Goal: Information Seeking & Learning: Learn about a topic

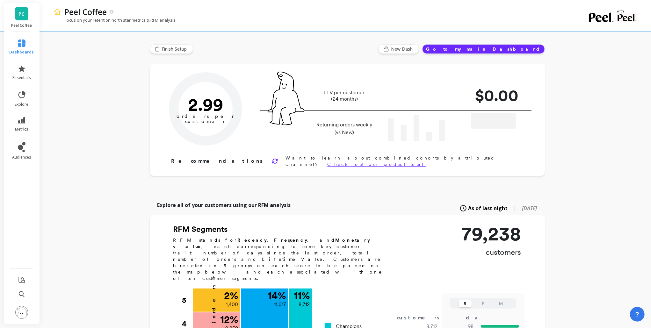
type input "Champions"
type input "8712"
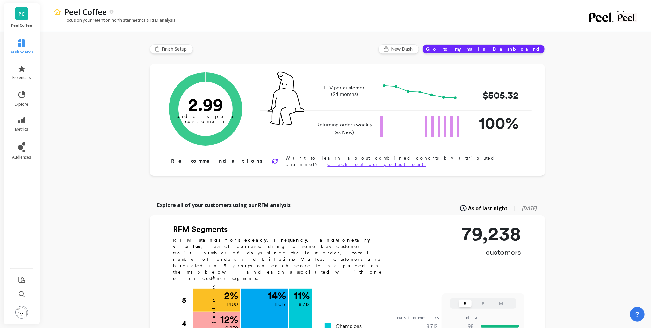
click at [26, 114] on li "metrics" at bounding box center [22, 124] width 32 height 22
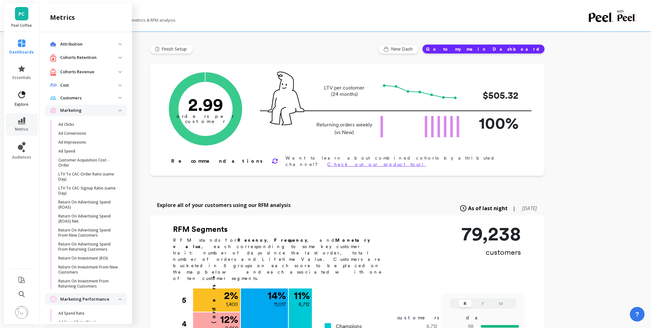
scroll to position [628, 0]
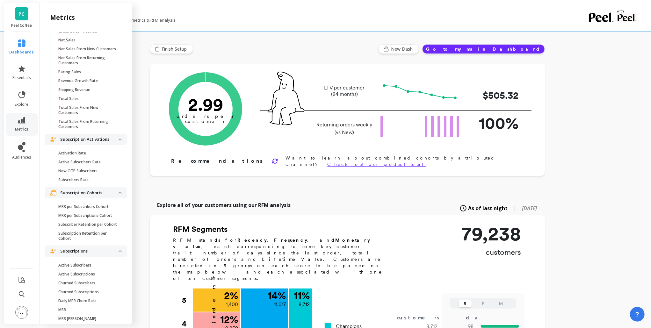
click at [26, 107] on li "explore" at bounding box center [22, 99] width 32 height 24
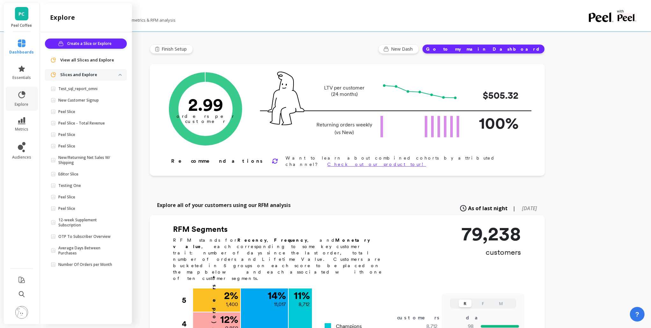
scroll to position [0, 0]
click at [97, 90] on p "Test_sql_report_omni" at bounding box center [77, 88] width 39 height 5
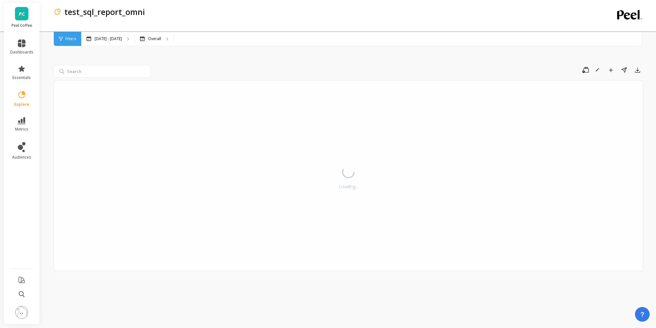
click at [22, 98] on icon at bounding box center [21, 94] width 7 height 7
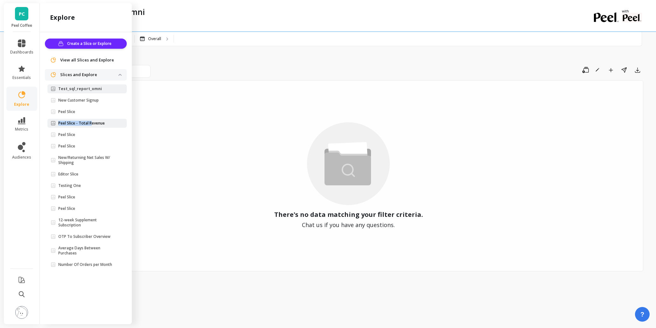
drag, startPoint x: 94, startPoint y: 111, endPoint x: 91, endPoint y: 122, distance: 11.6
click at [91, 122] on ul "Test_sql_report_omni New Customer Signup Peel Slice Peel Slice - Total Revenue …" at bounding box center [86, 177] width 79 height 187
click at [91, 122] on p "Peel Slice - Total Revenue" at bounding box center [81, 123] width 47 height 5
